Goal: Subscribe to service/newsletter

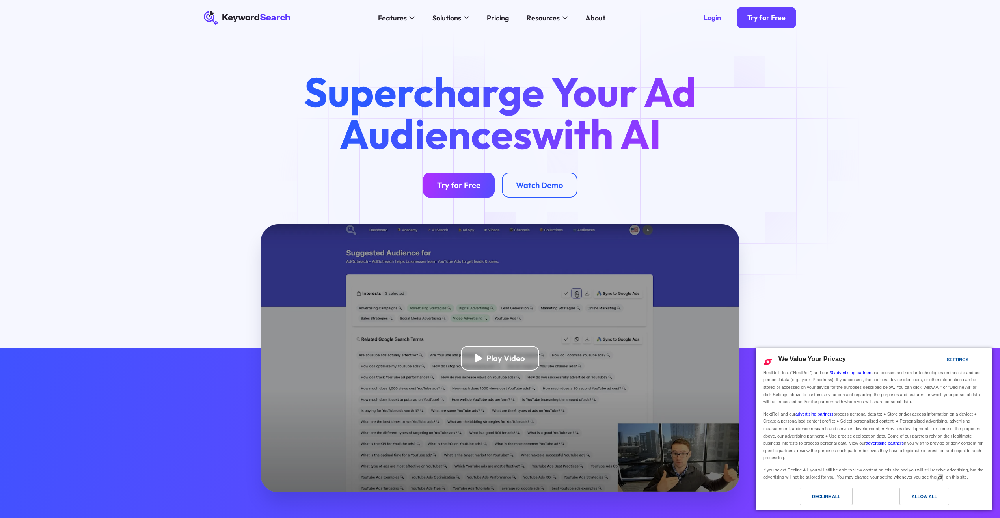
click at [439, 189] on div "Try for Free" at bounding box center [458, 185] width 43 height 10
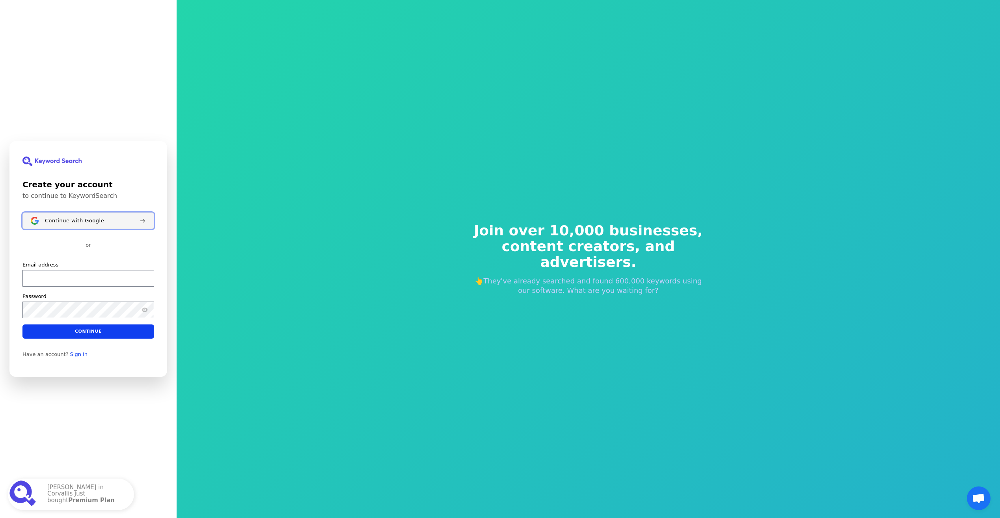
click at [68, 225] on button "Continue with Google" at bounding box center [88, 220] width 132 height 17
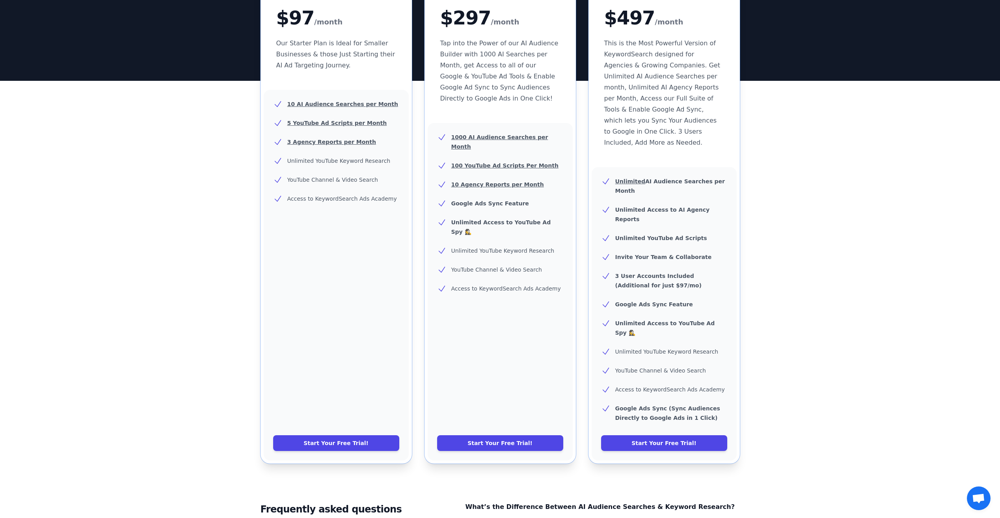
scroll to position [26, 0]
